Goal: Communication & Community: Share content

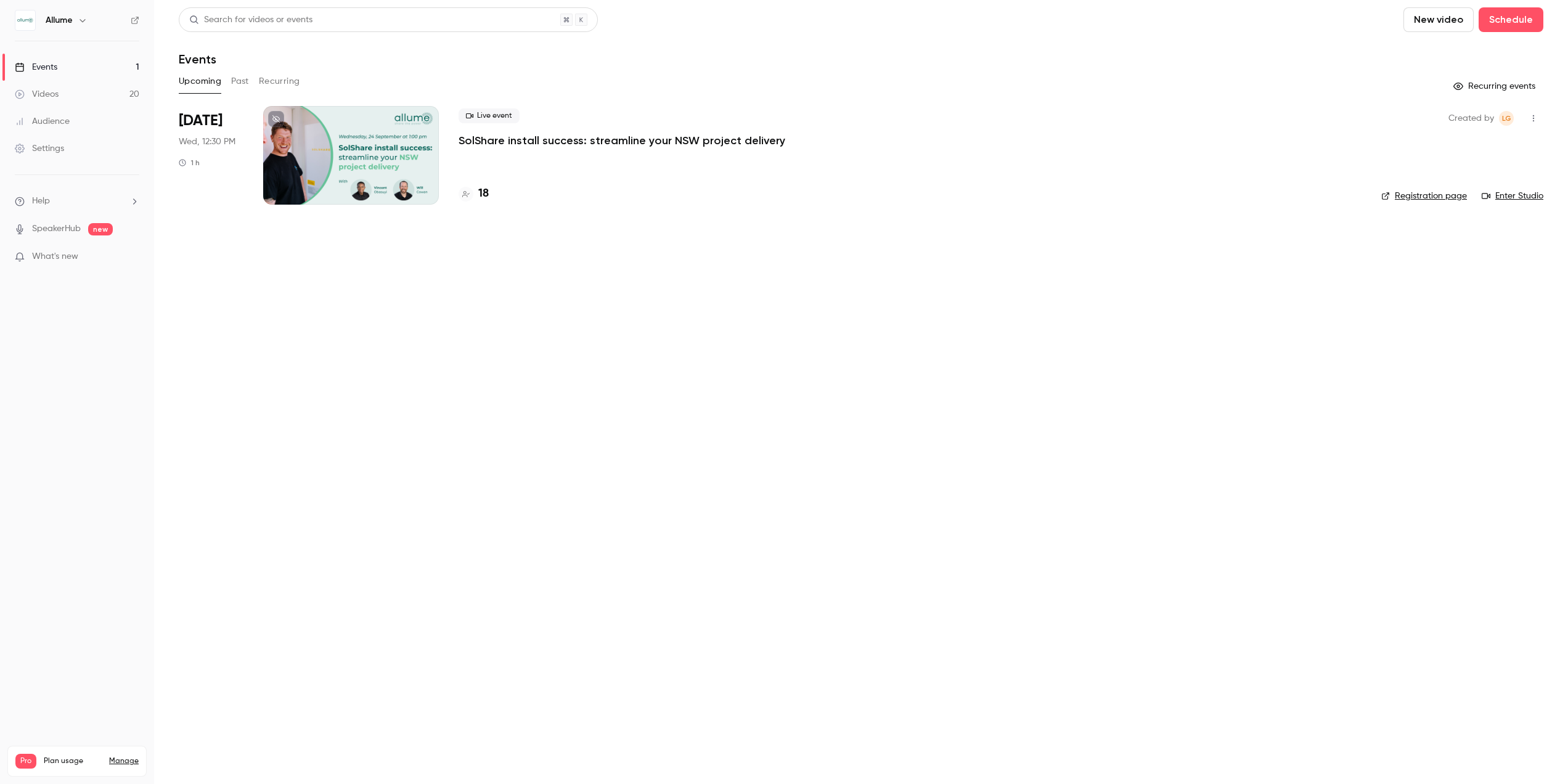
click at [521, 138] on p "SolShare install success: streamline your NSW project delivery" at bounding box center [622, 140] width 327 height 14
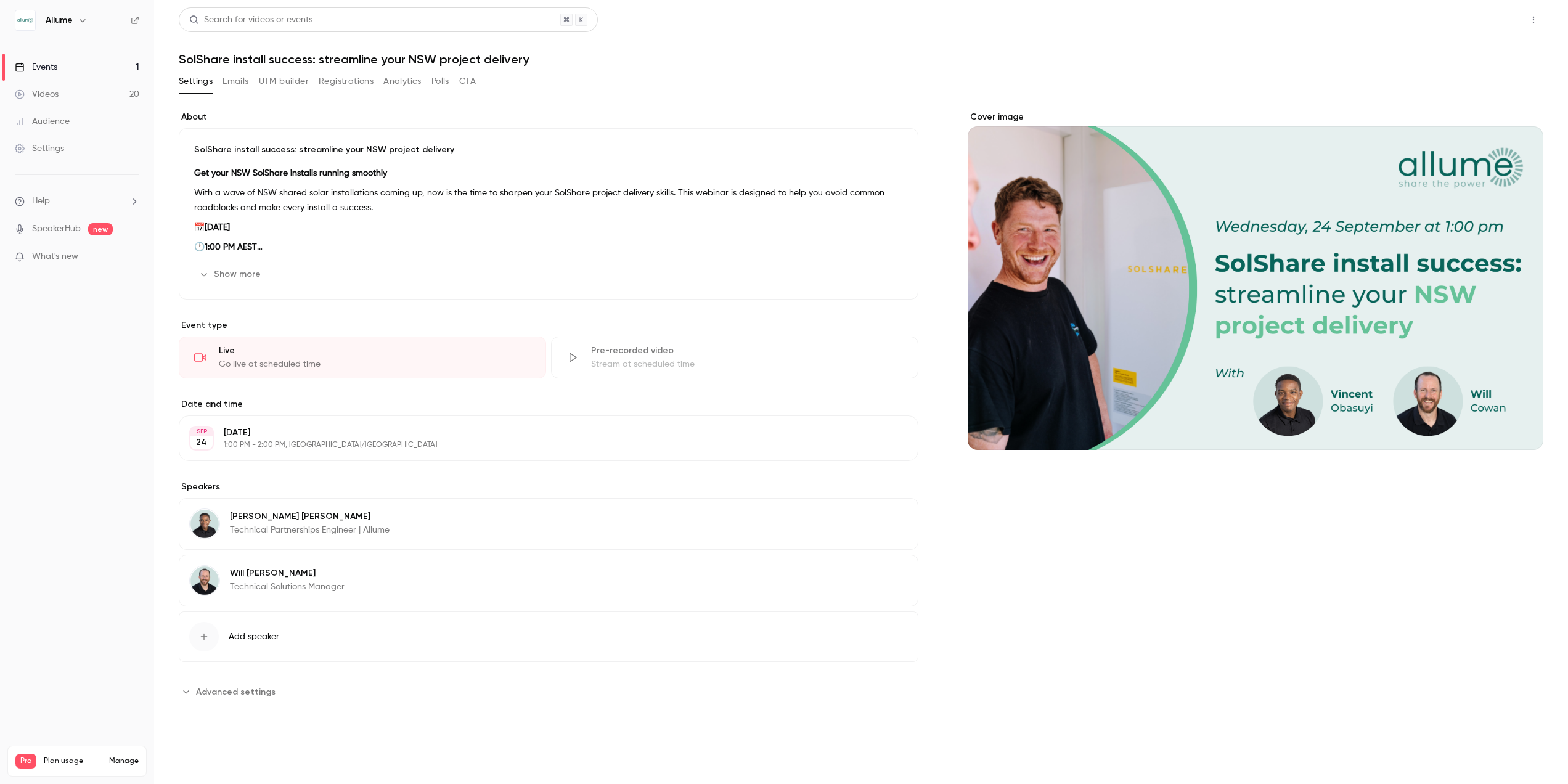
click at [1489, 28] on button "Share" at bounding box center [1489, 20] width 49 height 25
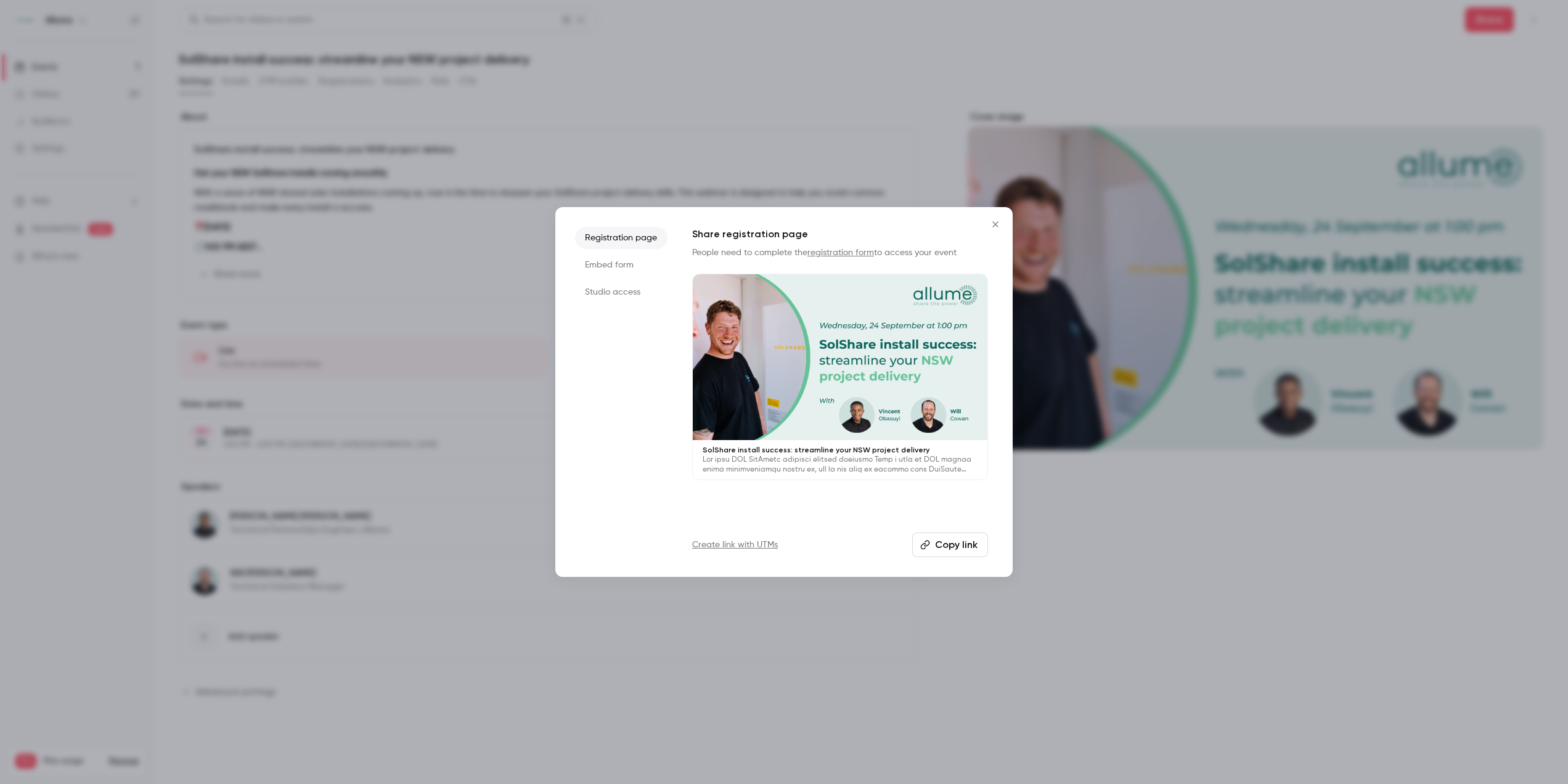
click at [975, 548] on button "Copy link" at bounding box center [950, 545] width 75 height 25
click at [948, 549] on button "Copy link" at bounding box center [950, 545] width 75 height 25
click at [736, 542] on link "Create link with UTMs" at bounding box center [735, 545] width 86 height 12
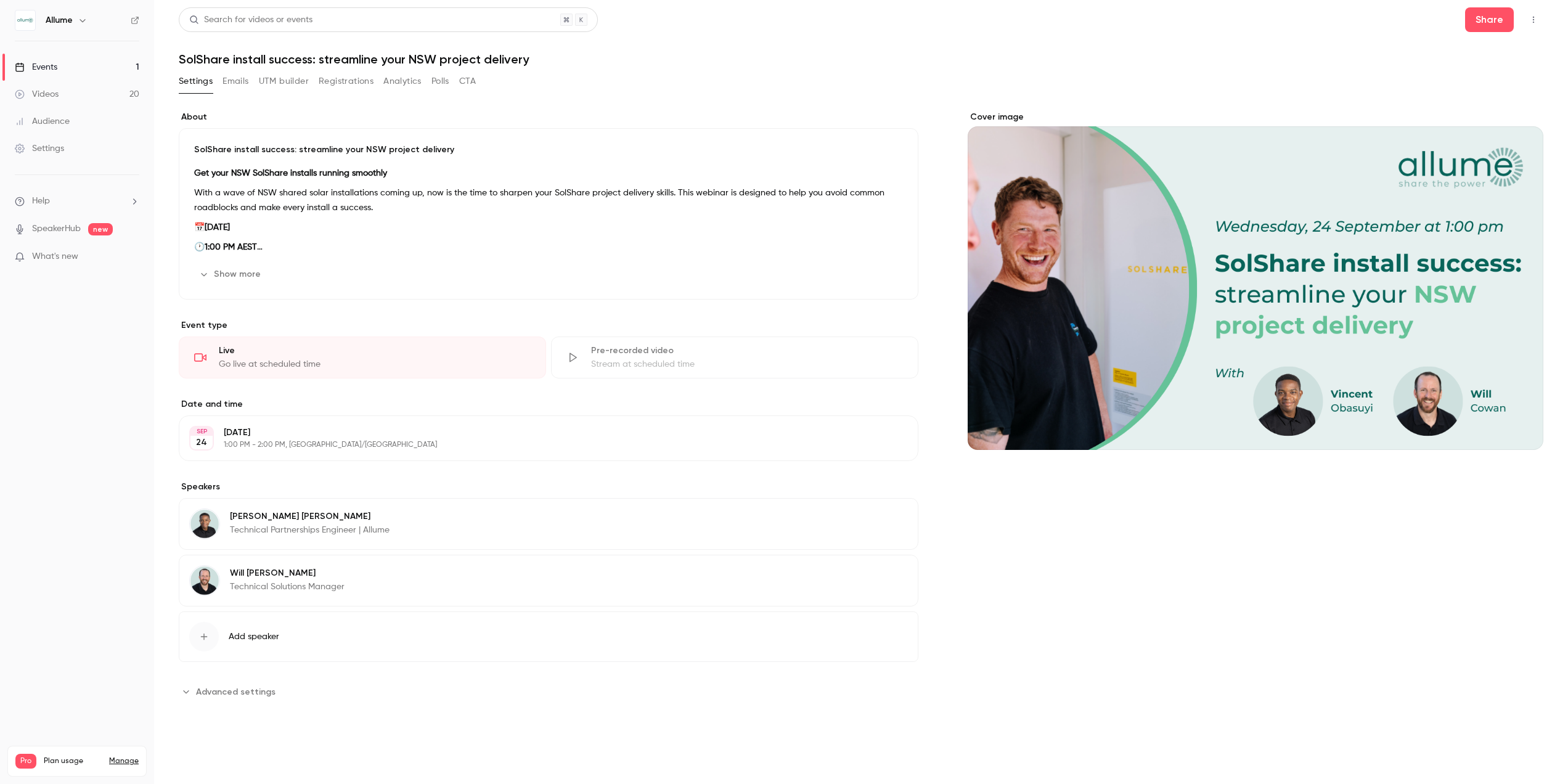
click at [254, 59] on h1 "SolShare install success: streamline your NSW project delivery" at bounding box center [861, 58] width 1364 height 14
copy div "SolShare install success: streamline your NSW project delivery Settings Emails …"
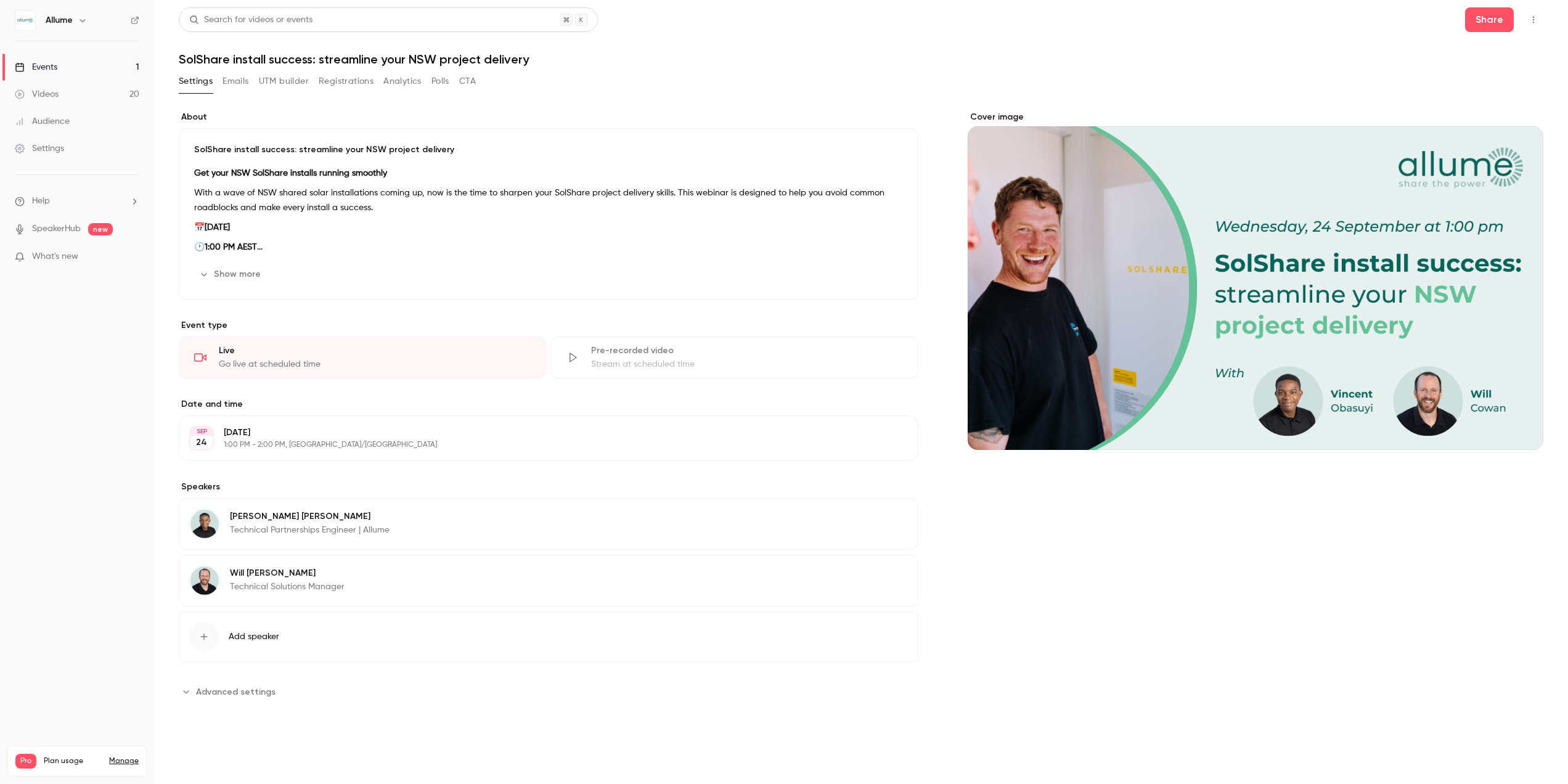
click at [392, 36] on header "Search for videos or events Share SolShare install success: streamline your NSW…" at bounding box center [861, 37] width 1364 height 59
click at [363, 58] on h1 "SolShare install success: streamline your NSW project delivery" at bounding box center [861, 58] width 1364 height 14
drag, startPoint x: 320, startPoint y: 61, endPoint x: 517, endPoint y: 63, distance: 197.0
click at [517, 63] on h1 "SolShare install success: streamline your NSW project delivery" at bounding box center [861, 58] width 1364 height 14
click at [303, 242] on p "🕐 1:00 PM AEST" at bounding box center [548, 247] width 709 height 14
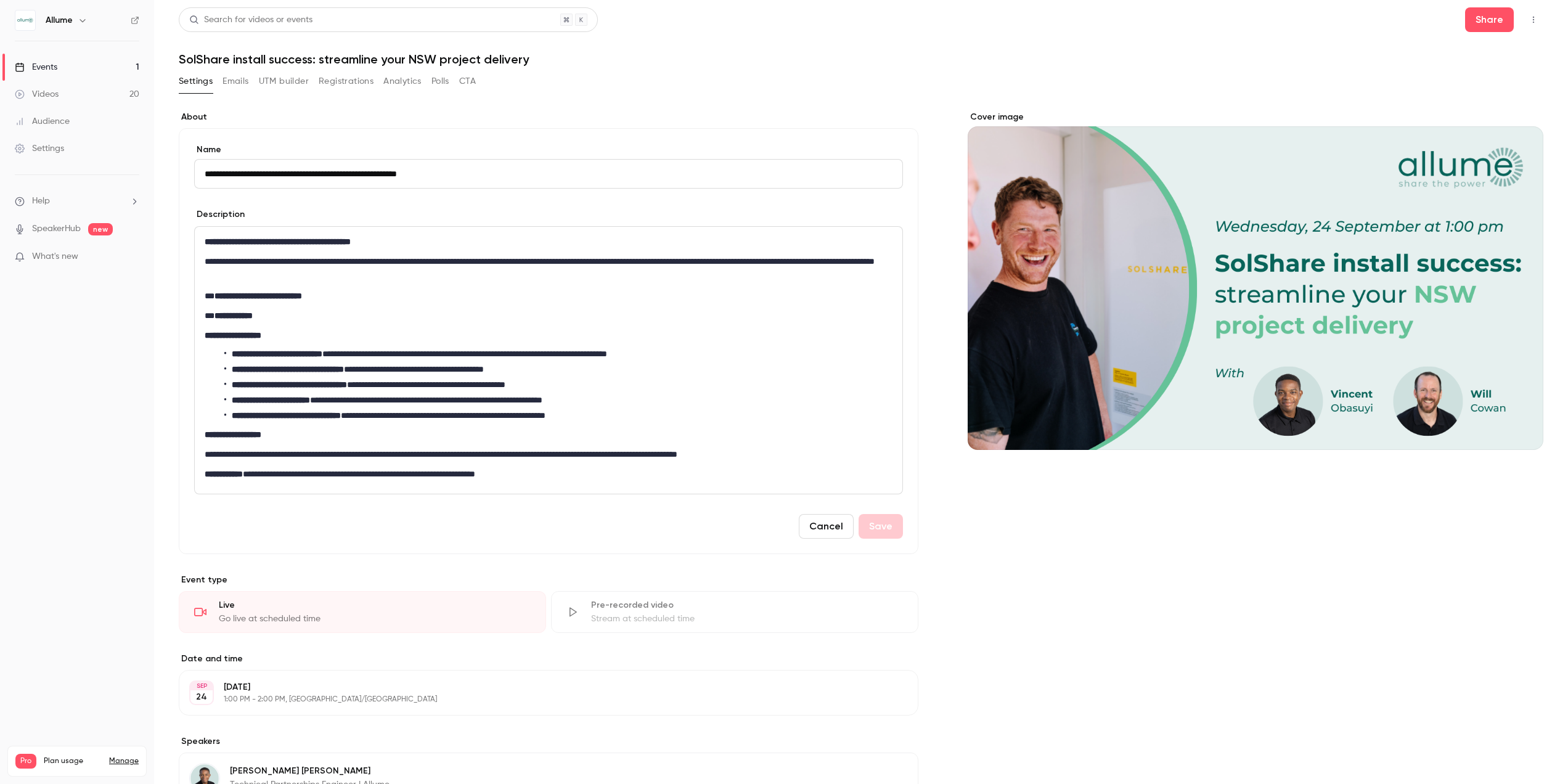
click at [288, 280] on p "**********" at bounding box center [548, 269] width 688 height 30
click at [310, 258] on p "**********" at bounding box center [548, 269] width 688 height 30
drag, startPoint x: 268, startPoint y: 474, endPoint x: 543, endPoint y: 470, distance: 275.0
click at [543, 470] on p "**********" at bounding box center [548, 473] width 688 height 14
copy p "**********"
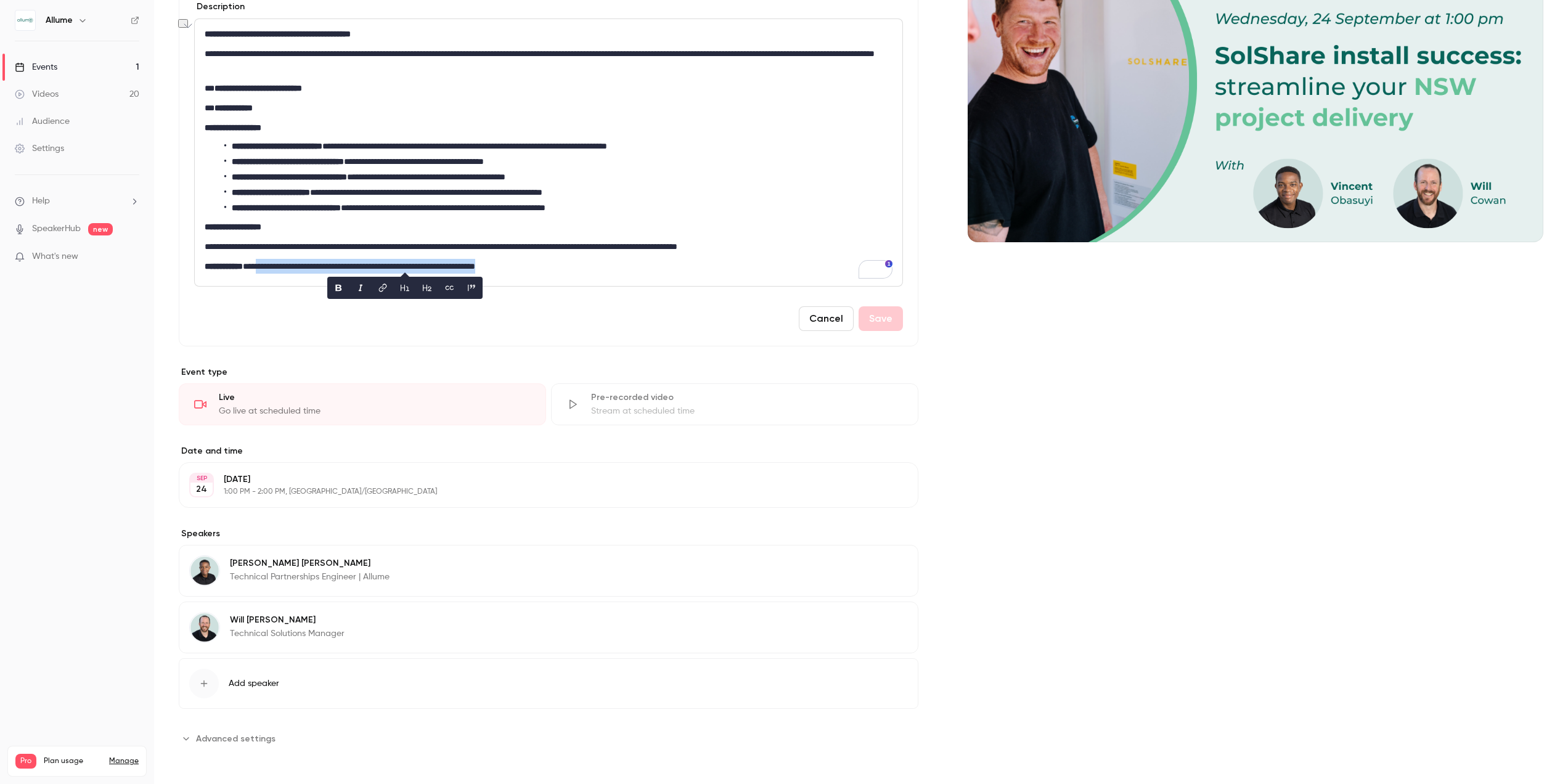
scroll to position [209, 0]
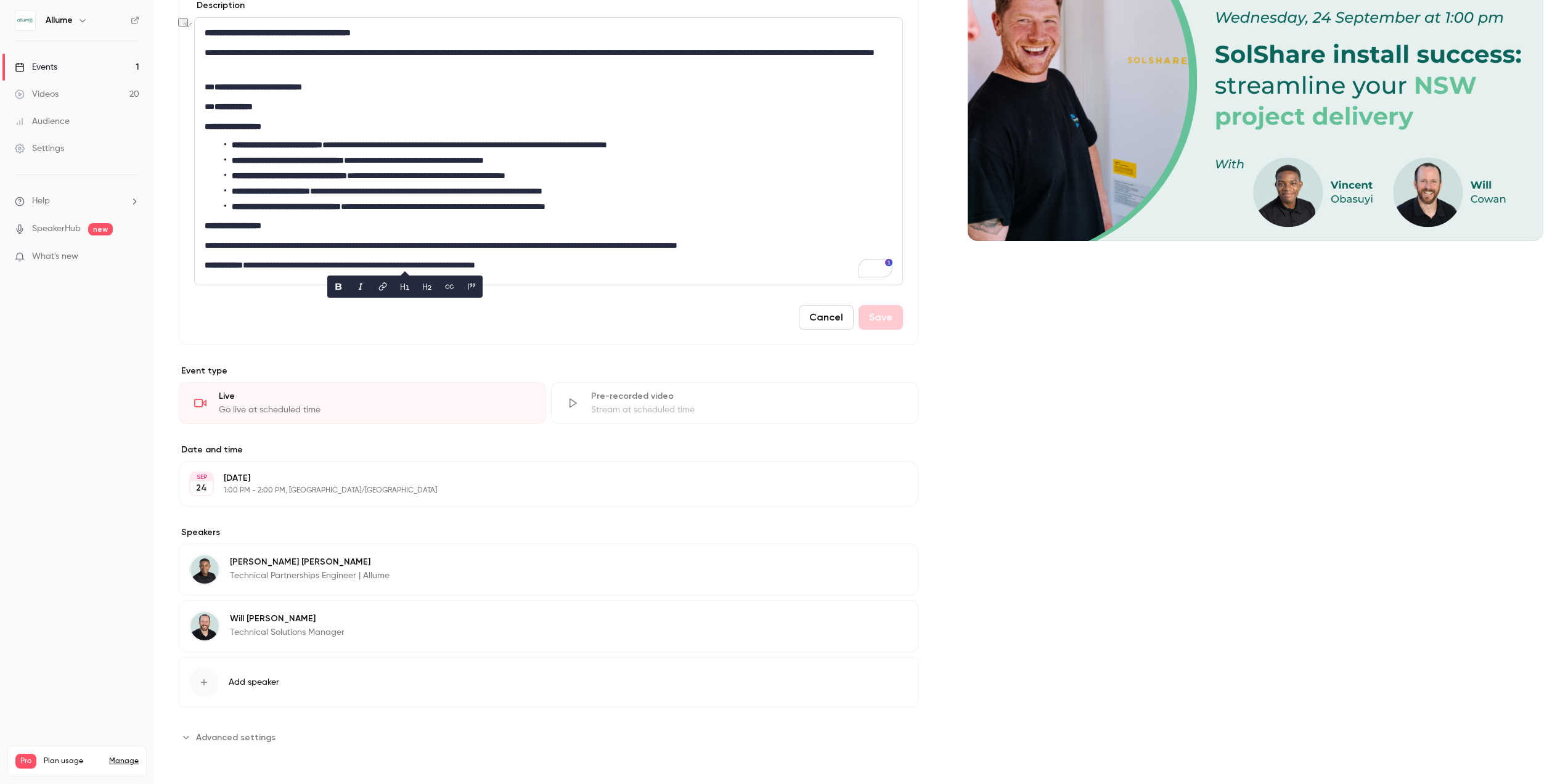
click at [294, 488] on p "1:00 PM - 2:00 PM, [GEOGRAPHIC_DATA]/[GEOGRAPHIC_DATA]" at bounding box center [538, 490] width 630 height 10
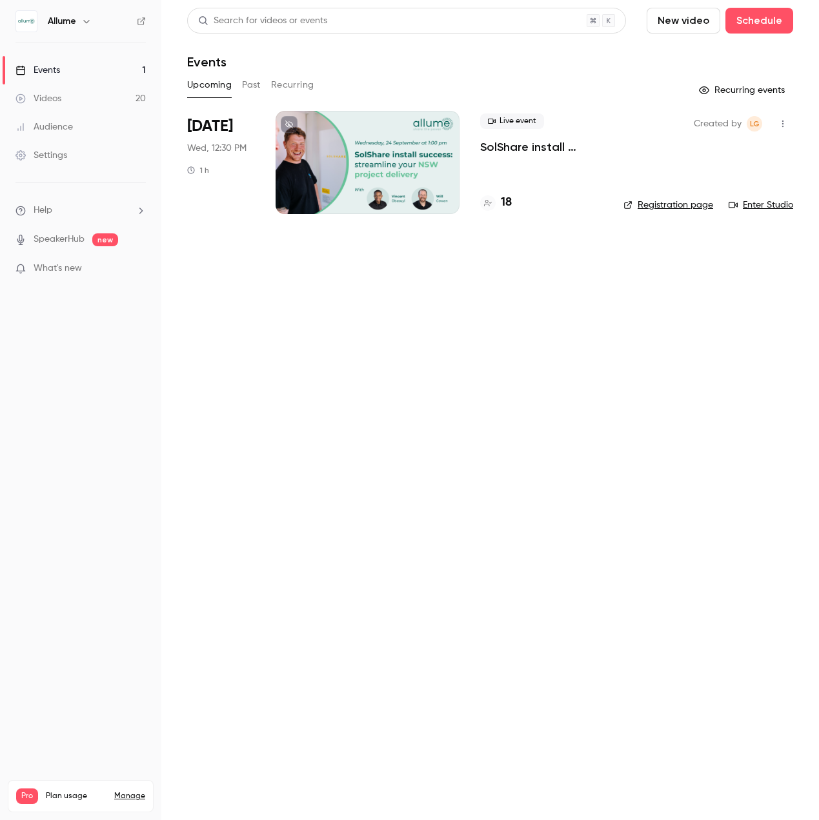
click at [522, 141] on p "SolShare install success: streamline your NSW project delivery" at bounding box center [541, 146] width 123 height 15
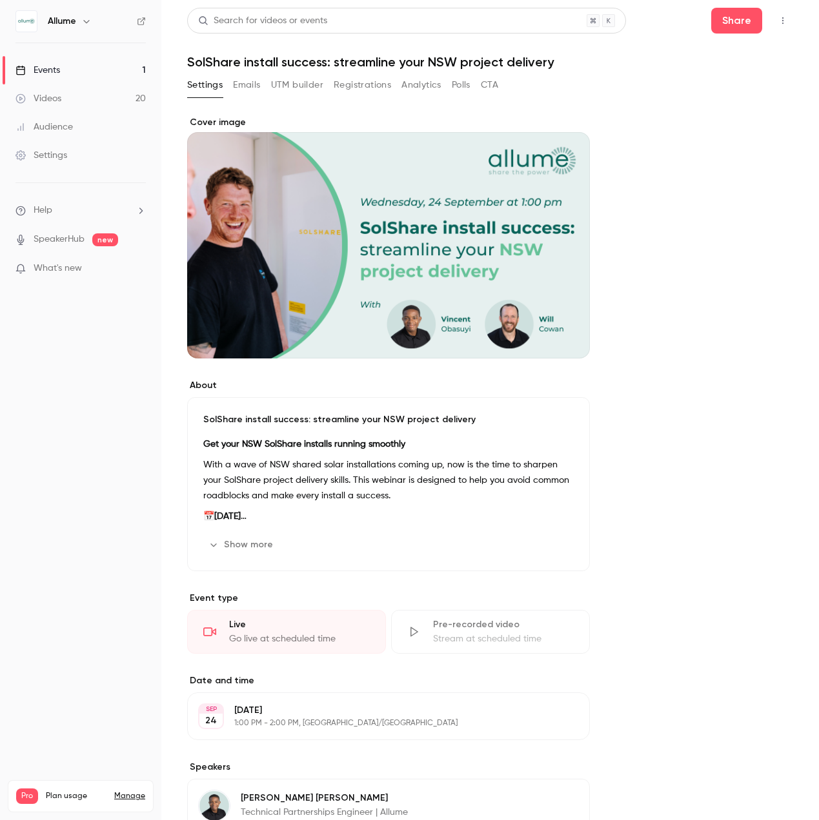
click at [361, 65] on h1 "SolShare install success: streamline your NSW project delivery" at bounding box center [490, 61] width 606 height 15
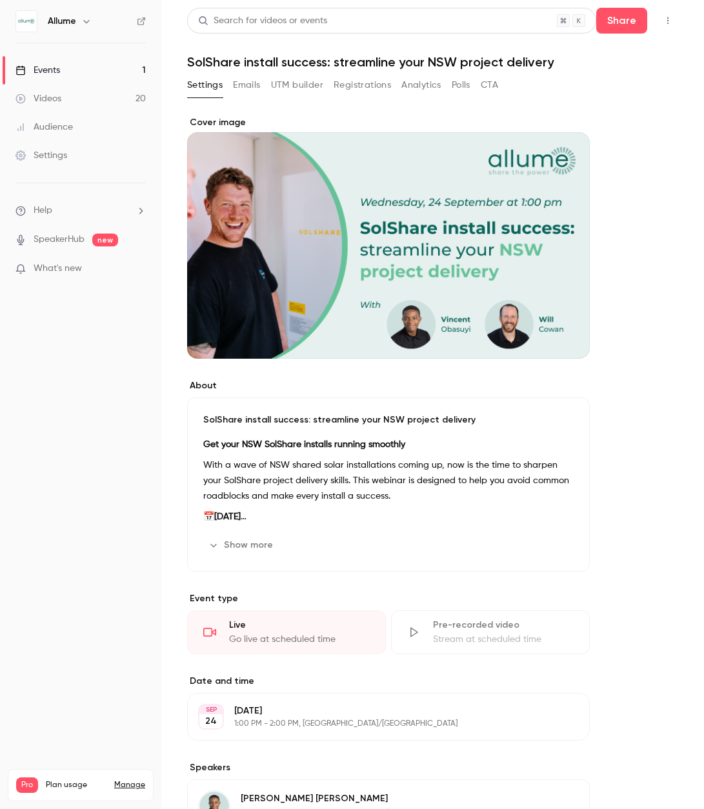
click at [221, 456] on div "Get your NSW SolShare installs running smoothly With a wave of NSW shared solar…" at bounding box center [388, 481] width 370 height 88
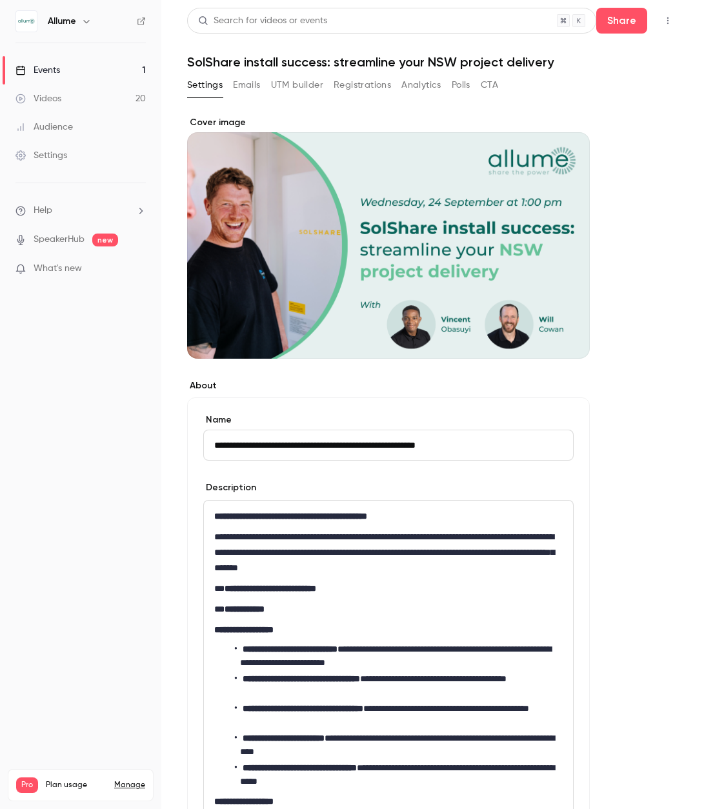
scroll to position [72, 0]
